Goal: Task Accomplishment & Management: Complete application form

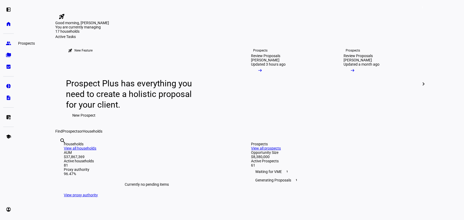
click at [9, 46] on link "group Prospects" at bounding box center [8, 43] width 11 height 11
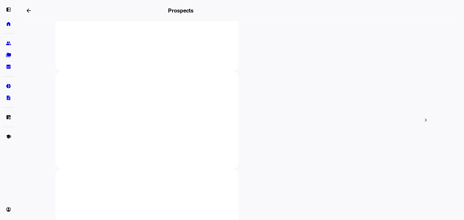
scroll to position [96, 0]
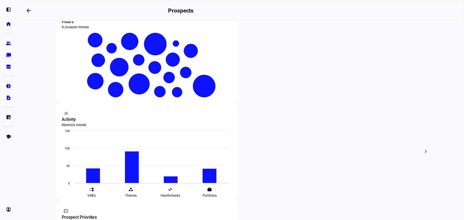
type input "puffer"
click at [4, 54] on link "folder_copy Households" at bounding box center [8, 55] width 11 height 11
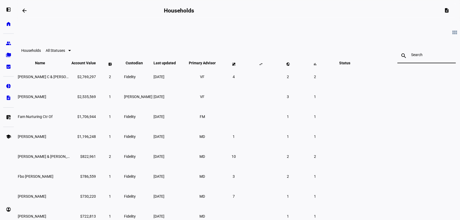
click at [411, 55] on input at bounding box center [426, 55] width 31 height 4
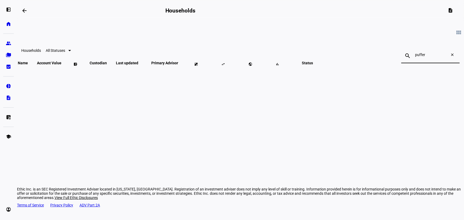
type input "puffer"
click at [447, 54] on mat-icon "close" at bounding box center [453, 56] width 13 height 6
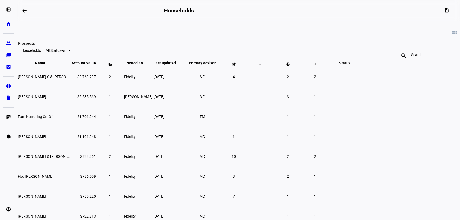
click at [7, 46] on eth-mat-symbol "group" at bounding box center [8, 43] width 5 height 5
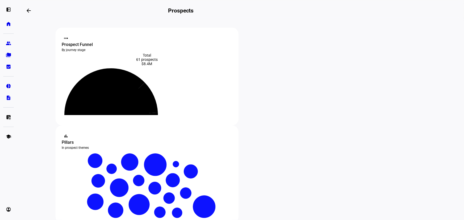
scroll to position [72, 0]
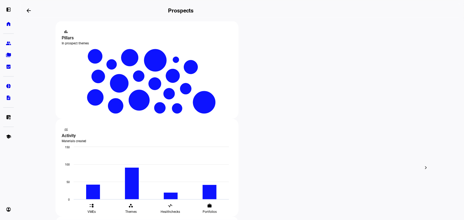
scroll to position [145, 0]
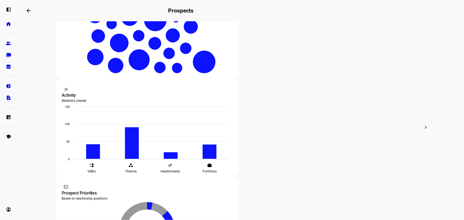
type input "amy"
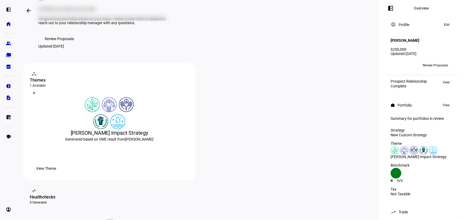
scroll to position [48, 0]
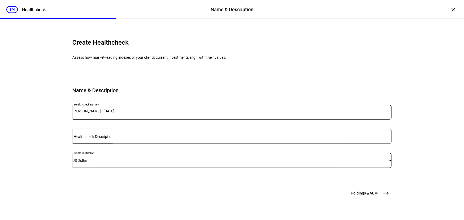
drag, startPoint x: 159, startPoint y: 146, endPoint x: 87, endPoint y: 147, distance: 71.7
click at [87, 147] on mat-card "Name & Description Healthcheck Name [PERSON_NAME] - [DATE] Healthcheck Descript…" at bounding box center [232, 125] width 319 height 103
type input "Puffer"
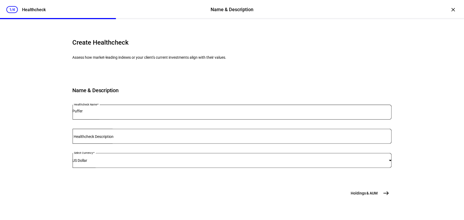
click at [366, 196] on span "Holdings & AUM" at bounding box center [363, 192] width 27 height 5
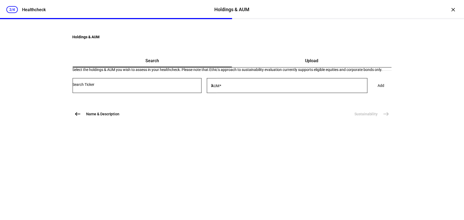
click at [193, 87] on input "Number" at bounding box center [137, 84] width 129 height 4
click at [158, 87] on input "Number" at bounding box center [137, 84] width 129 height 4
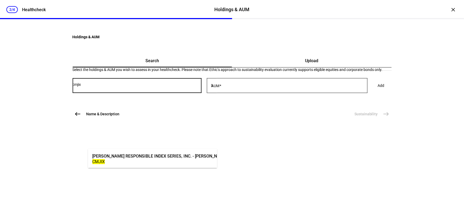
type input "cmjix"
click at [157, 157] on div "[PERSON_NAME] RESPONSIBLE INDEX SERIES, INC. - [PERSON_NAME] US MID-CAP CORE RE…" at bounding box center [204, 156] width 224 height 6
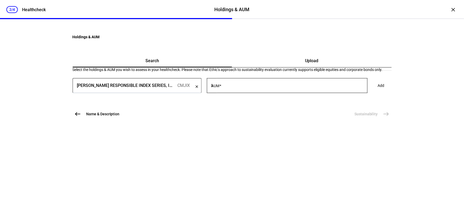
click at [229, 93] on div "AUM $" at bounding box center [289, 85] width 156 height 15
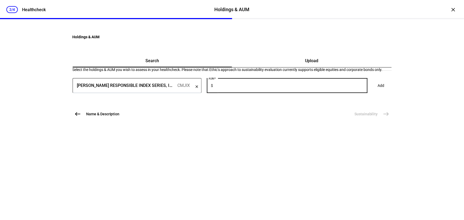
click at [243, 87] on input "AUM" at bounding box center [290, 84] width 153 height 4
type input "98,581"
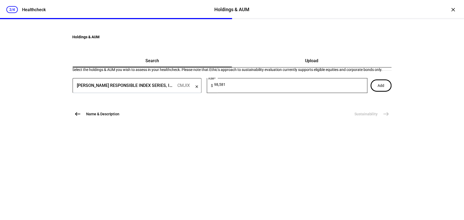
click at [377, 91] on span "Add" at bounding box center [380, 85] width 7 height 11
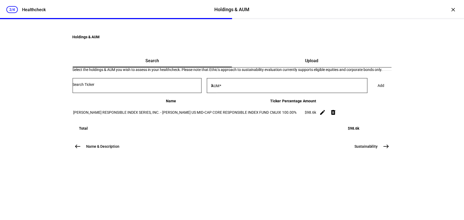
click at [164, 93] on div at bounding box center [137, 85] width 129 height 15
click at [170, 87] on input "Number" at bounding box center [137, 84] width 129 height 4
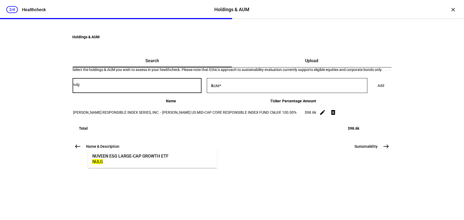
type input "nulg"
click at [157, 160] on div "NULG" at bounding box center [130, 161] width 76 height 5
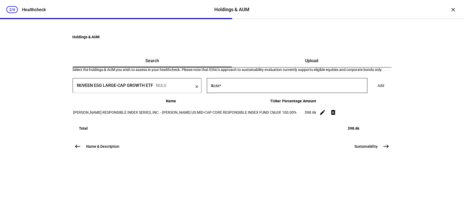
click at [252, 87] on input "AUM" at bounding box center [290, 84] width 153 height 4
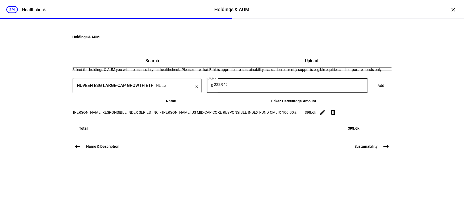
type input "222,949"
click at [377, 91] on span "Add" at bounding box center [380, 85] width 7 height 11
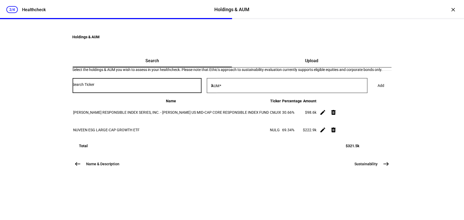
click at [176, 87] on input "Number" at bounding box center [137, 84] width 129 height 4
type input "nulv"
click at [172, 158] on mat-option "NUVEEN ESG LARGE-CAP VALUE ETF NULV" at bounding box center [152, 158] width 129 height 15
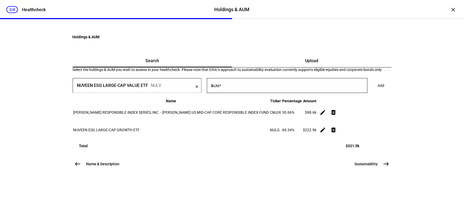
click at [243, 87] on input "AUM" at bounding box center [290, 84] width 153 height 4
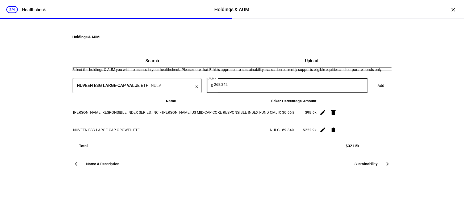
type input "268,342"
click at [371, 91] on span at bounding box center [380, 85] width 19 height 11
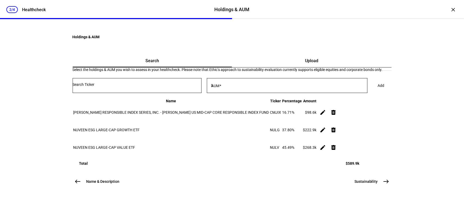
click at [167, 87] on input "Number" at bounding box center [137, 84] width 129 height 4
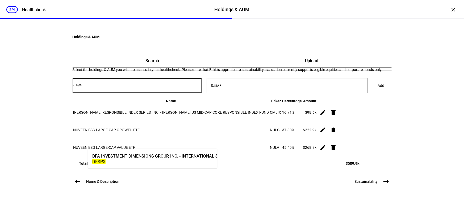
type input "dfspx"
click at [166, 162] on div "DFSPX" at bounding box center [189, 161] width 195 height 5
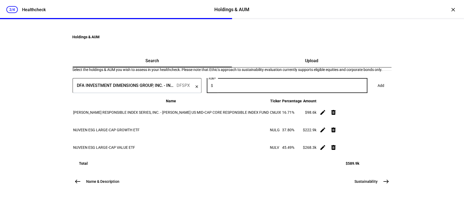
click at [254, 87] on input "AUM" at bounding box center [290, 84] width 153 height 4
type input "404,912"
click at [377, 91] on span "Add" at bounding box center [380, 85] width 7 height 11
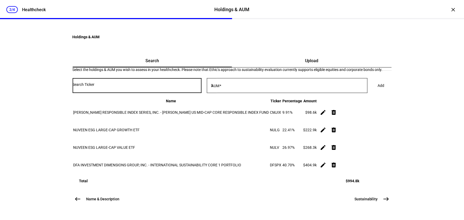
click at [169, 87] on input "Number" at bounding box center [137, 84] width 129 height 4
type input "reeix"
click at [171, 156] on div "RBC FUND TRUST - RBC EMERGING MARKETS EQUITY FUND" at bounding box center [150, 156] width 116 height 6
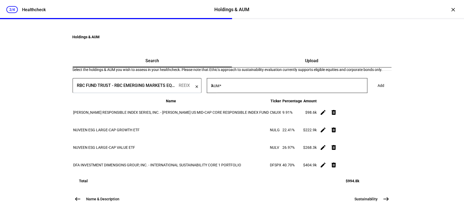
click at [242, 93] on div at bounding box center [290, 85] width 153 height 15
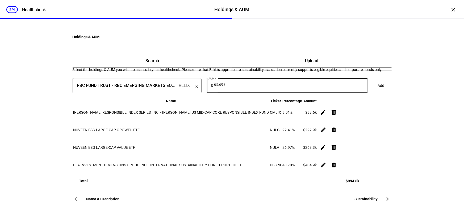
type input "65,698"
click at [371, 91] on span at bounding box center [380, 85] width 19 height 11
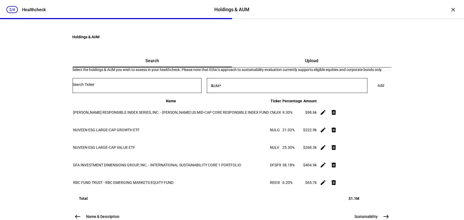
click at [201, 87] on input "Number" at bounding box center [137, 84] width 129 height 4
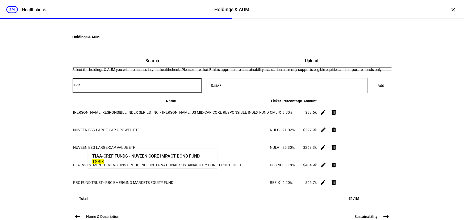
type input "tsbix"
click at [194, 157] on div "TIAA-CREF FUNDS - NUVEEN CORE IMPACT BOND FUND" at bounding box center [145, 156] width 107 height 6
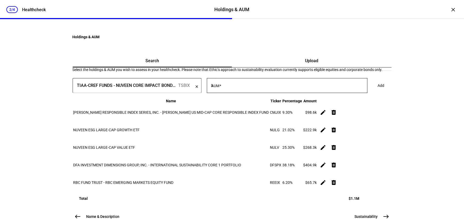
click at [251, 87] on input "AUM" at bounding box center [290, 84] width 153 height 4
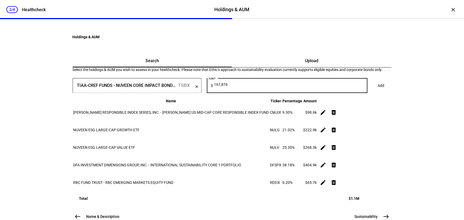
type input "167,876"
click at [371, 91] on span at bounding box center [380, 85] width 19 height 11
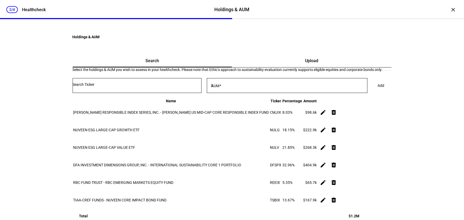
click at [139, 87] on input "Number" at bounding box center [137, 84] width 129 height 4
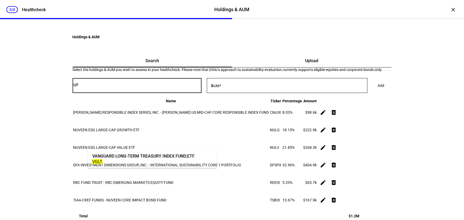
type input "vglt"
click at [150, 159] on div "VGLT" at bounding box center [143, 161] width 102 height 5
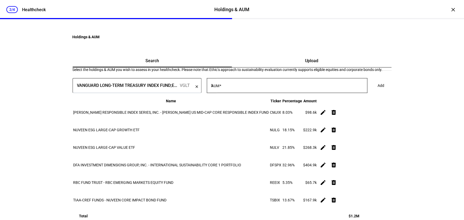
click at [248, 93] on div at bounding box center [290, 85] width 153 height 15
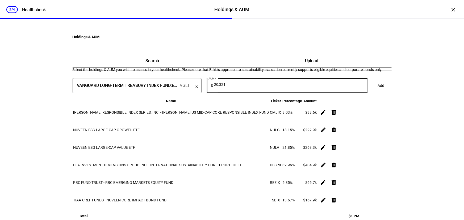
type input "20,321"
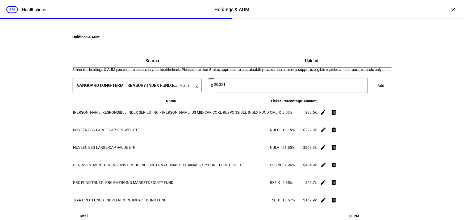
click at [377, 91] on span "Add" at bounding box center [380, 85] width 7 height 11
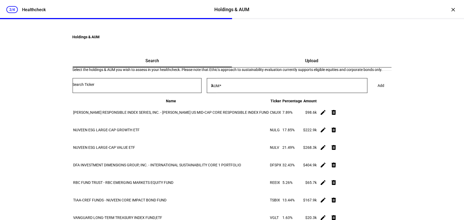
click at [201, 87] on input "Number" at bounding box center [137, 84] width 129 height 4
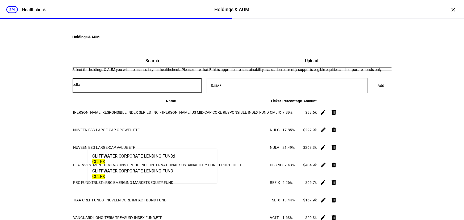
type input "cclfx"
click at [197, 154] on mat-option "CLIFFWATER CORPORATE LENDING FUND;I CCLFX" at bounding box center [152, 158] width 129 height 15
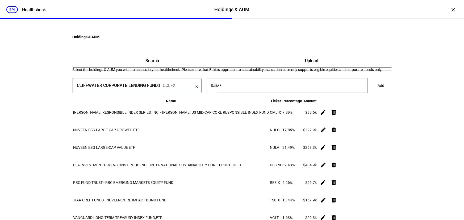
click at [260, 87] on input "AUM" at bounding box center [290, 84] width 153 height 4
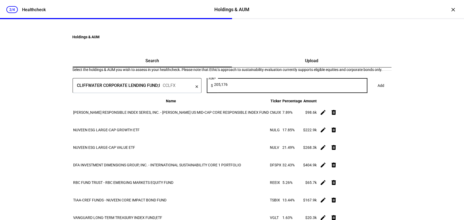
type input "205,176"
click at [371, 91] on span at bounding box center [380, 85] width 19 height 11
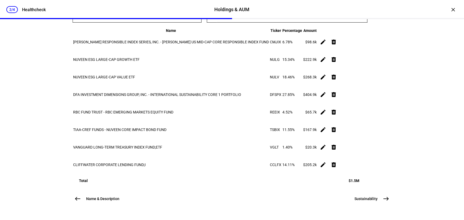
scroll to position [187, 0]
click at [375, 202] on button "Sustainability east" at bounding box center [371, 198] width 40 height 11
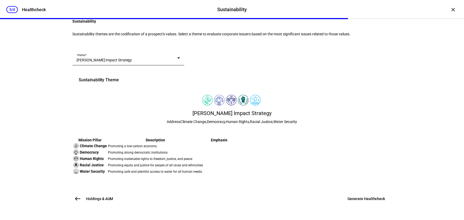
scroll to position [133, 0]
click at [371, 199] on span "Generate Healthcheck" at bounding box center [366, 198] width 38 height 5
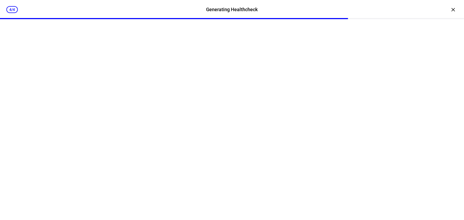
scroll to position [0, 0]
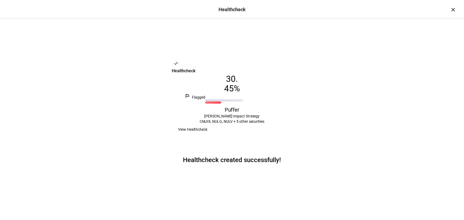
click at [207, 135] on span "View Healthcheck" at bounding box center [192, 129] width 29 height 11
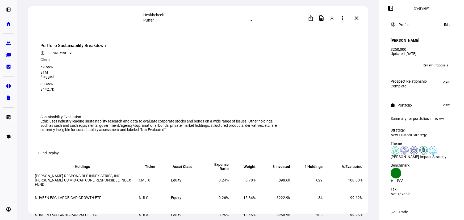
drag, startPoint x: 357, startPoint y: 18, endPoint x: 335, endPoint y: 41, distance: 31.7
click at [357, 18] on mat-icon "close" at bounding box center [356, 18] width 6 height 6
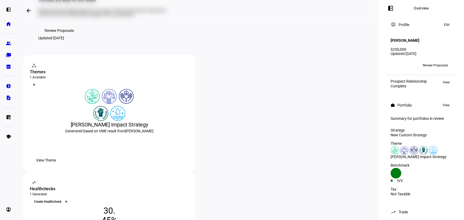
click at [68, 200] on icon at bounding box center [66, 201] width 3 height 3
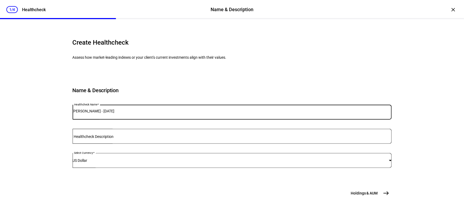
drag, startPoint x: 165, startPoint y: 146, endPoint x: 40, endPoint y: 148, distance: 124.9
click at [40, 148] on div "1/4 Healthcheck Name & Description Name & Description Healthcheck × Create Heal…" at bounding box center [232, 110] width 464 height 220
type input "Puffer 2"
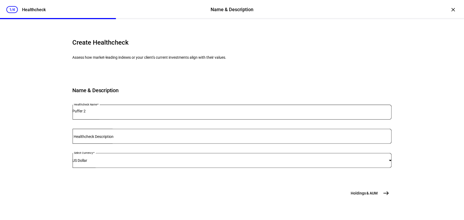
click at [378, 198] on button "Holdings & [GEOGRAPHIC_DATA]" at bounding box center [369, 193] width 44 height 11
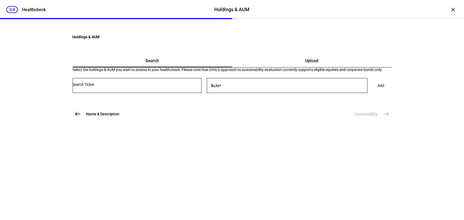
click at [292, 67] on div "Upload" at bounding box center [311, 60] width 159 height 13
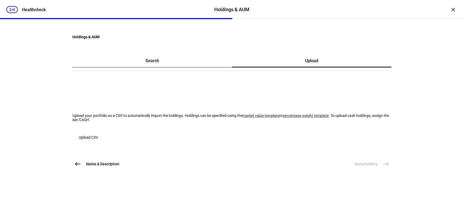
click at [95, 144] on span "button" at bounding box center [89, 137] width 32 height 13
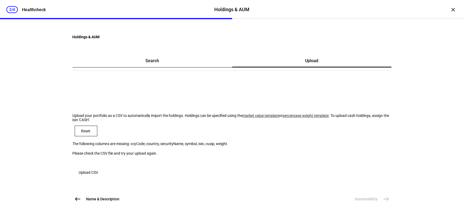
click at [158, 67] on span "Search" at bounding box center [152, 60] width 14 height 13
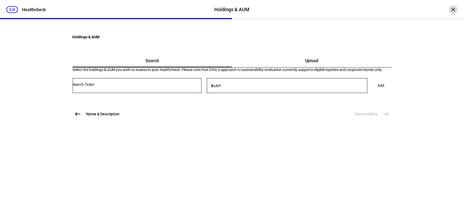
click at [451, 6] on div "×" at bounding box center [453, 9] width 9 height 9
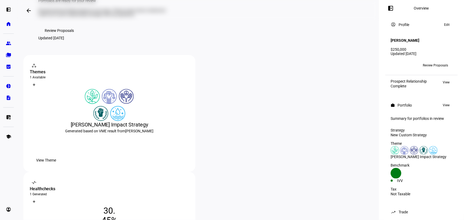
scroll to position [96, 0]
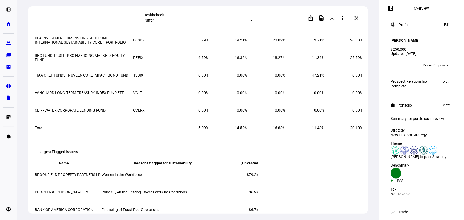
scroll to position [821, 0]
